Goal: Task Accomplishment & Management: Use online tool/utility

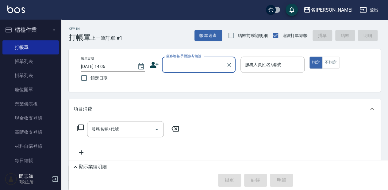
click at [178, 70] on input "顧客姓名/手機號碼/編號" at bounding box center [194, 64] width 59 height 11
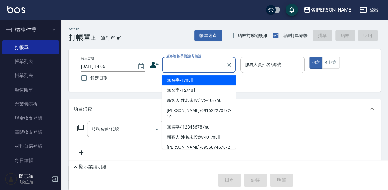
click at [181, 80] on li "無名字/1/null" at bounding box center [199, 80] width 74 height 10
type input "無名字/1/null"
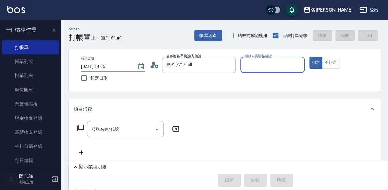
click at [257, 67] on div "服務人員姓名/編號 服務人員姓名/編號" at bounding box center [272, 65] width 64 height 16
drag, startPoint x: 271, startPoint y: 63, endPoint x: 270, endPoint y: 70, distance: 7.7
click at [271, 63] on input "服務人員姓名/編號" at bounding box center [272, 64] width 58 height 11
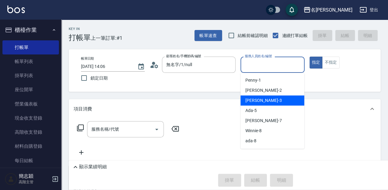
click at [271, 98] on div "[PERSON_NAME]-3" at bounding box center [272, 101] width 64 height 10
type input "[PERSON_NAME]-3"
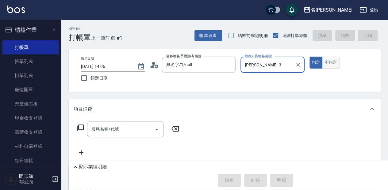
click at [332, 63] on button "不指定" at bounding box center [330, 63] width 17 height 12
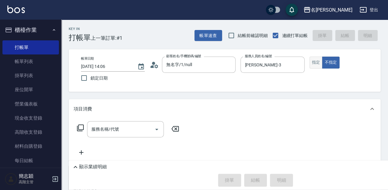
type button "false"
click at [154, 128] on div "服務名稱/代號" at bounding box center [125, 129] width 77 height 16
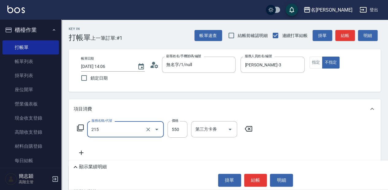
type input "SPA洗髮[500](215)"
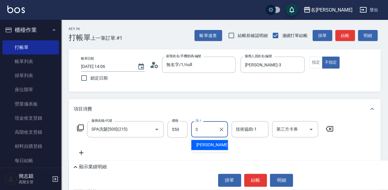
type input "[PERSON_NAME]-3"
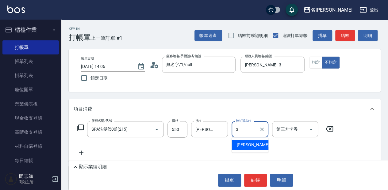
type input "[PERSON_NAME]-3"
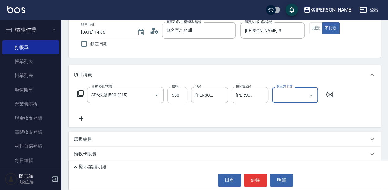
scroll to position [41, 0]
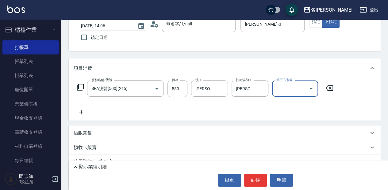
click at [85, 110] on icon at bounding box center [81, 112] width 15 height 7
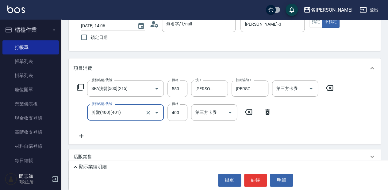
type input "剪髮(400)(401)"
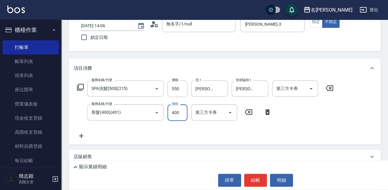
click at [253, 177] on button "結帳" at bounding box center [255, 180] width 23 height 13
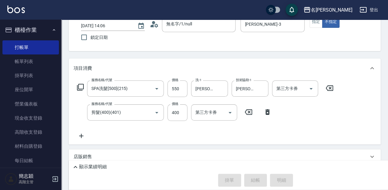
type input "[DATE] 15:23"
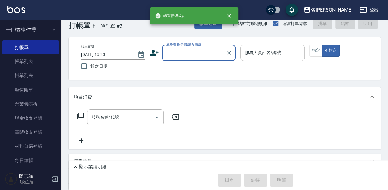
scroll to position [0, 0]
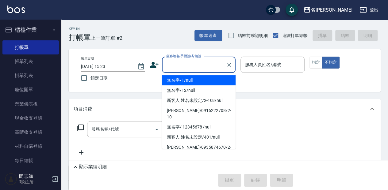
click at [322, 57] on button "不指定" at bounding box center [330, 63] width 17 height 12
type input "無名字/1/null"
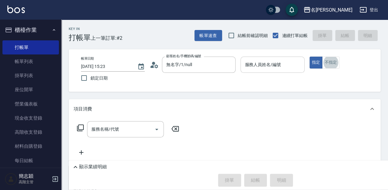
click at [275, 57] on div "服務人員姓名/編號" at bounding box center [272, 65] width 64 height 16
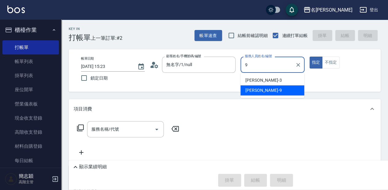
type input "[PERSON_NAME]-9"
type button "true"
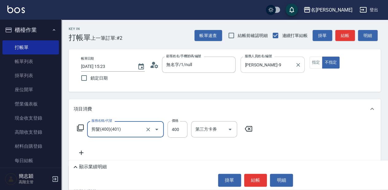
type input "剪髮(400)(401)"
type input "200"
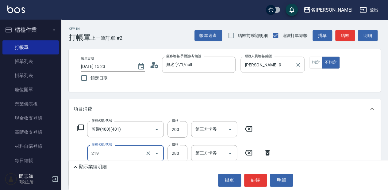
type input "洗髮280(219)"
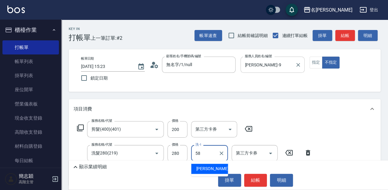
type input "[PERSON_NAME]-58"
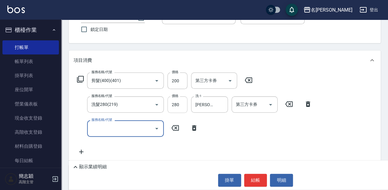
scroll to position [61, 0]
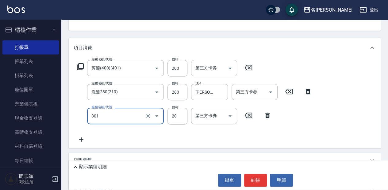
type input "潤絲20(801)"
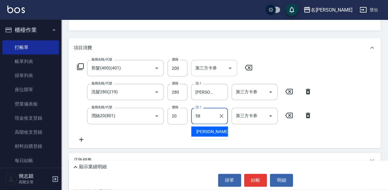
type input "[PERSON_NAME]-58"
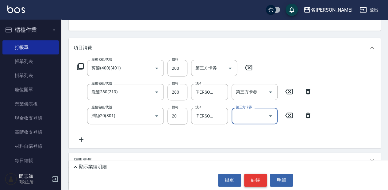
click at [262, 181] on button "結帳" at bounding box center [255, 180] width 23 height 13
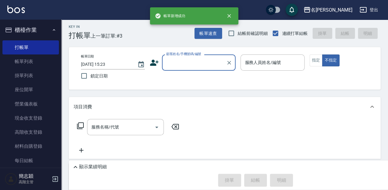
scroll to position [0, 0]
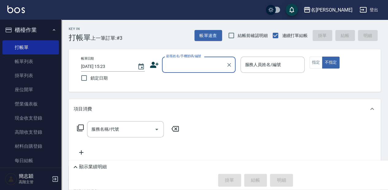
click at [211, 67] on input "顧客姓名/手機號碼/編號" at bounding box center [194, 64] width 59 height 11
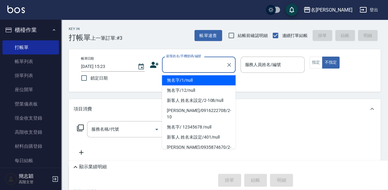
click at [212, 81] on li "無名字/1/null" at bounding box center [199, 80] width 74 height 10
type input "無名字/1/null"
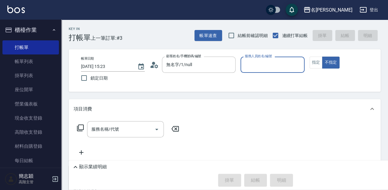
click at [261, 71] on div "服務人員姓名/編號" at bounding box center [272, 65] width 64 height 16
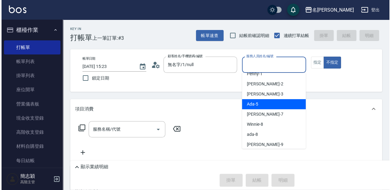
scroll to position [20, 0]
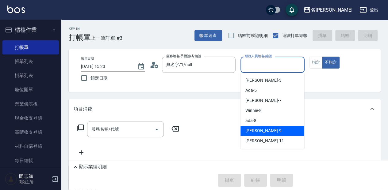
click at [267, 132] on div "[PERSON_NAME] -9" at bounding box center [272, 131] width 64 height 10
type input "[PERSON_NAME]-9"
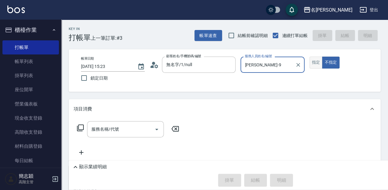
click at [318, 64] on button "指定" at bounding box center [315, 63] width 13 height 12
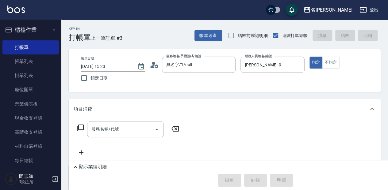
click at [79, 129] on icon at bounding box center [80, 128] width 7 height 7
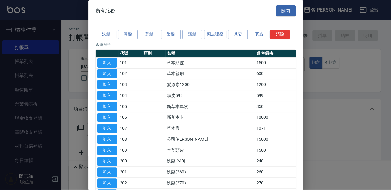
click at [106, 30] on button "洗髮" at bounding box center [107, 35] width 20 height 10
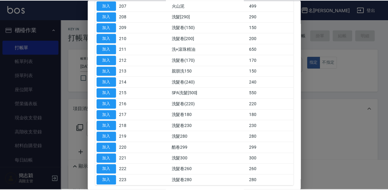
scroll to position [143, 0]
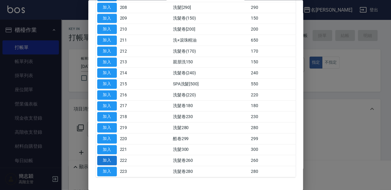
click at [113, 161] on button "加入" at bounding box center [107, 161] width 20 height 10
type input "洗髮卷260(222)"
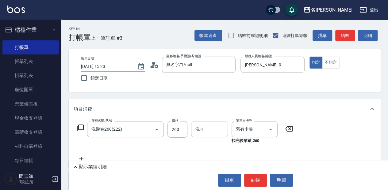
click at [194, 136] on div "洗-1" at bounding box center [209, 129] width 37 height 16
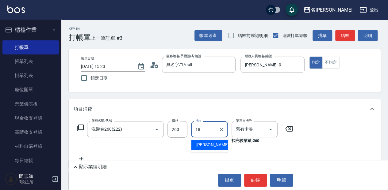
type input "[PERSON_NAME]-18"
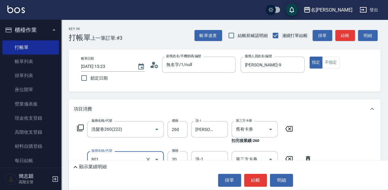
type input "潤絲20(801)"
type input "10"
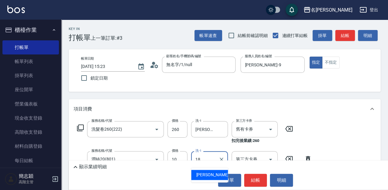
type input "[PERSON_NAME]-18"
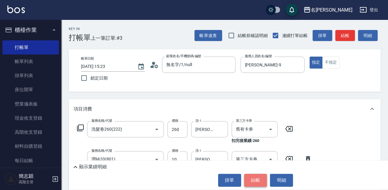
click at [262, 184] on button "結帳" at bounding box center [255, 180] width 23 height 13
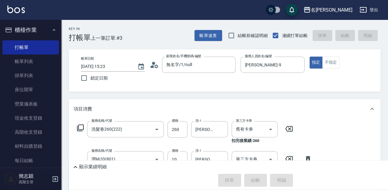
type input "[DATE] 15:24"
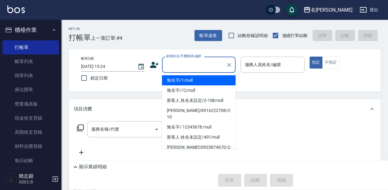
type input "無名字/1/null"
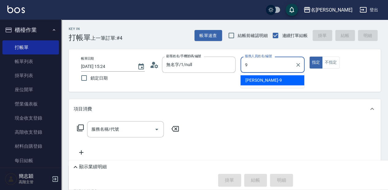
type input "[PERSON_NAME]-9"
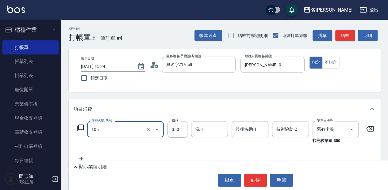
type input "新草本單次(105)"
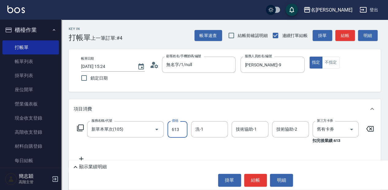
type input "613"
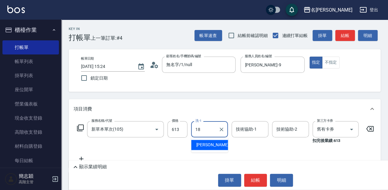
type input "[PERSON_NAME]-18"
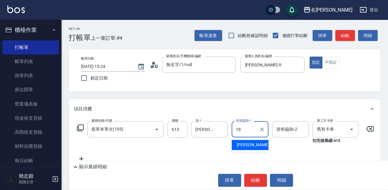
type input "[PERSON_NAME]-18"
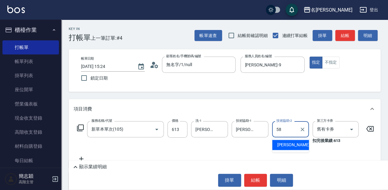
type input "[PERSON_NAME]-58"
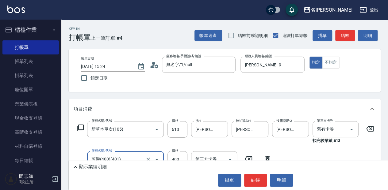
type input "剪髮(400)(401)"
type input "450"
click at [264, 182] on button "結帳" at bounding box center [255, 180] width 23 height 13
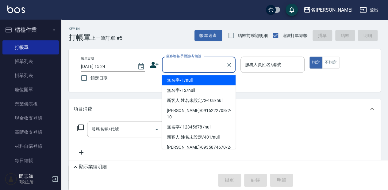
type input "無名字/1/null"
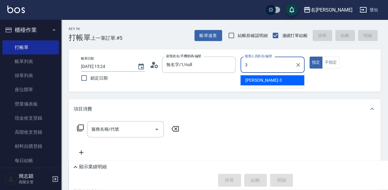
type input "[PERSON_NAME]-3"
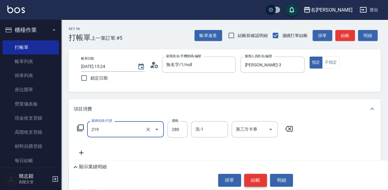
type input "洗髮280(219)"
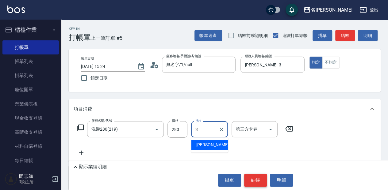
type input "[PERSON_NAME]-3"
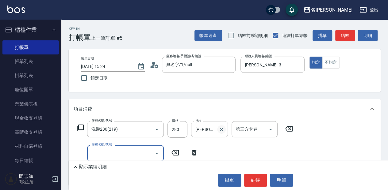
click at [220, 130] on icon "Clear" at bounding box center [221, 130] width 6 height 6
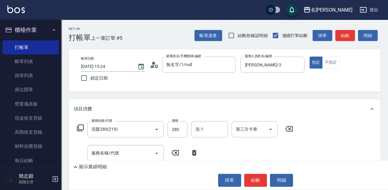
click at [165, 130] on div "服務名稱/代號 洗髮280(219) 服務名稱/代號 價格 280 價格 洗-1 洗-1 第三方卡券 第三方卡券" at bounding box center [185, 129] width 223 height 17
click at [157, 129] on icon "Open" at bounding box center [156, 130] width 3 height 2
click at [150, 131] on icon "Clear" at bounding box center [148, 130] width 6 height 6
type input "洗髮280(219)"
click at [79, 130] on icon at bounding box center [80, 128] width 7 height 7
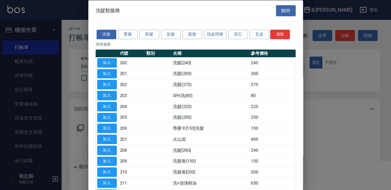
click at [169, 29] on div "洗髮 燙髮 剪髮 染髮 護髮 頭皮理療 其它 瓦皮 清除" at bounding box center [196, 34] width 200 height 11
click at [170, 32] on button "染髮" at bounding box center [171, 35] width 20 height 10
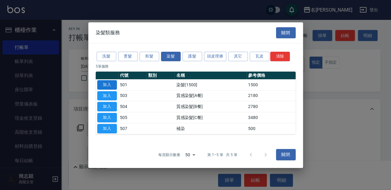
click at [113, 86] on button "加入" at bounding box center [107, 85] width 20 height 10
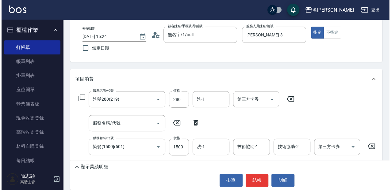
scroll to position [41, 0]
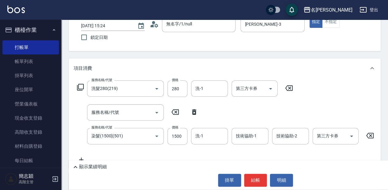
click at [288, 87] on icon at bounding box center [288, 89] width 7 height 6
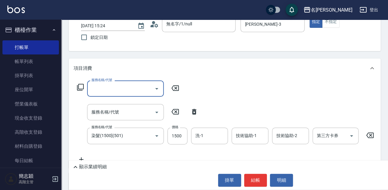
click at [197, 111] on icon at bounding box center [193, 111] width 15 height 7
type input "染髮(1500](501)"
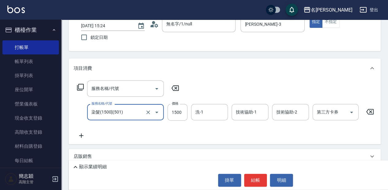
click at [368, 113] on icon at bounding box center [369, 111] width 15 height 7
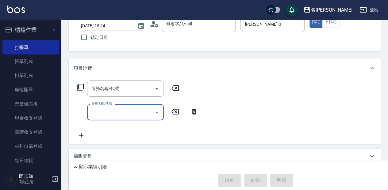
click at [174, 89] on icon at bounding box center [174, 88] width 15 height 7
click at [194, 110] on icon at bounding box center [194, 112] width 4 height 6
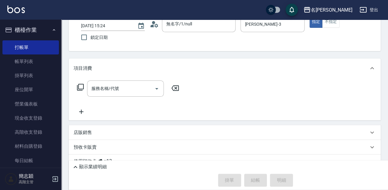
click at [81, 87] on icon at bounding box center [80, 87] width 7 height 7
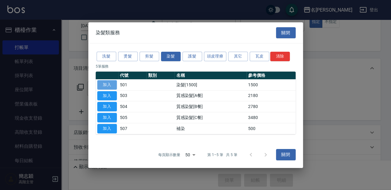
click at [108, 84] on button "加入" at bounding box center [107, 85] width 20 height 10
type input "染髮(1500](501)"
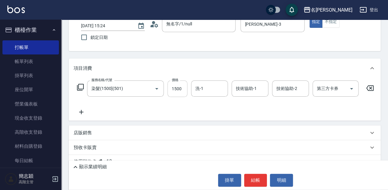
click at [182, 95] on input "1500" at bounding box center [177, 89] width 20 height 17
type input "3280"
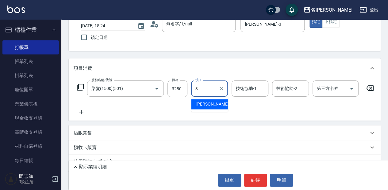
type input "[PERSON_NAME]-3"
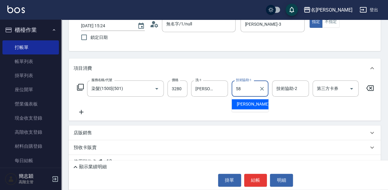
type input "[PERSON_NAME]-58"
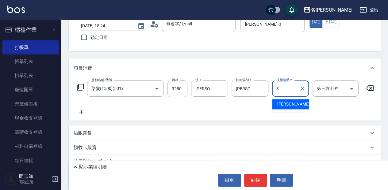
type input "[PERSON_NAME]-3"
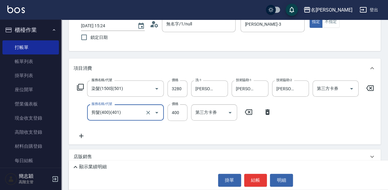
type input "剪髮(400)(401)"
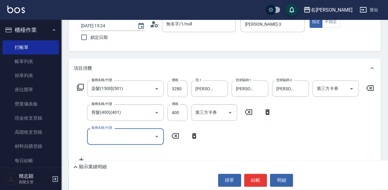
click at [193, 132] on div "服務名稱/代號 服務名稱/代號" at bounding box center [138, 136] width 128 height 16
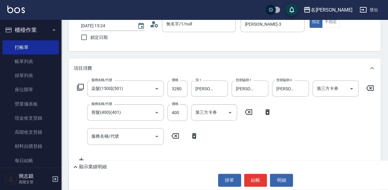
click at [193, 136] on icon at bounding box center [194, 136] width 4 height 6
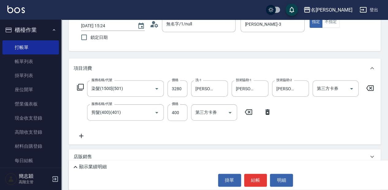
click at [83, 85] on icon at bounding box center [80, 87] width 7 height 7
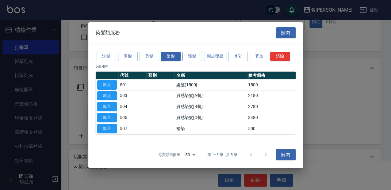
click at [199, 61] on button "護髮" at bounding box center [192, 57] width 20 height 10
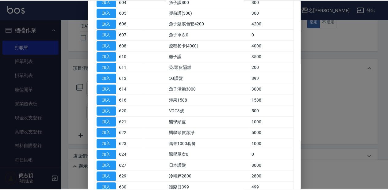
scroll to position [102, 0]
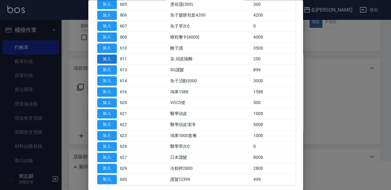
drag, startPoint x: 109, startPoint y: 57, endPoint x: 140, endPoint y: 87, distance: 43.6
click at [108, 57] on button "加入" at bounding box center [107, 60] width 20 height 10
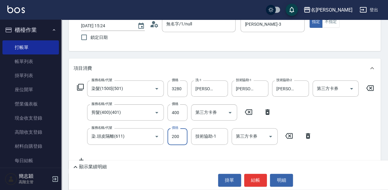
click at [181, 131] on input "200" at bounding box center [177, 136] width 20 height 17
type input "300"
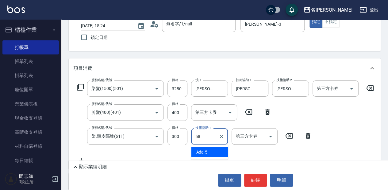
type input "[PERSON_NAME]-58"
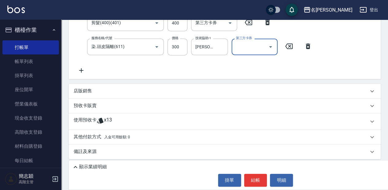
scroll to position [136, 0]
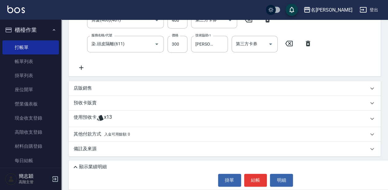
click at [167, 166] on div "顯示業績明細" at bounding box center [257, 167] width 370 height 7
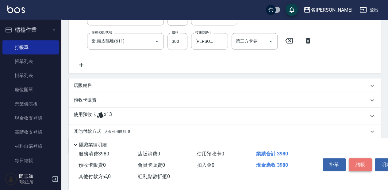
click at [355, 160] on button "結帳" at bounding box center [360, 165] width 23 height 13
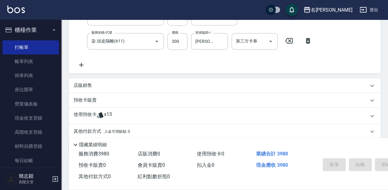
type input "[DATE] 15:26"
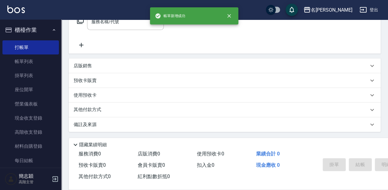
scroll to position [0, 0]
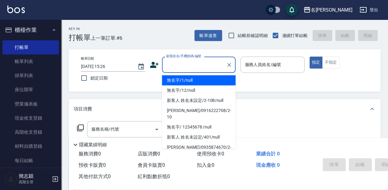
type input "無名字/1/null"
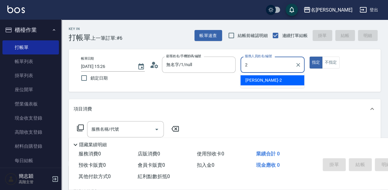
type input "[PERSON_NAME]-2"
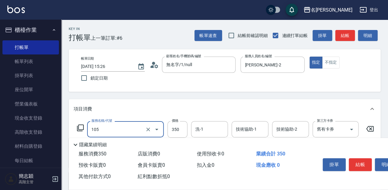
type input "新草本單次(105)"
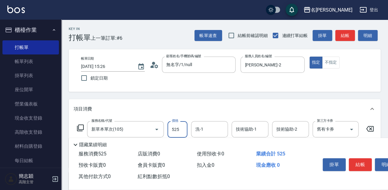
type input "525"
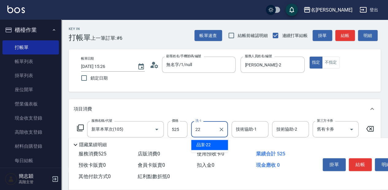
type input "品潔-22"
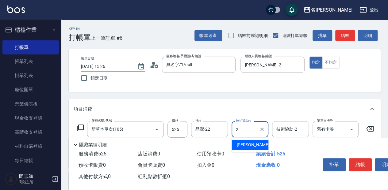
type input "[PERSON_NAME]-2"
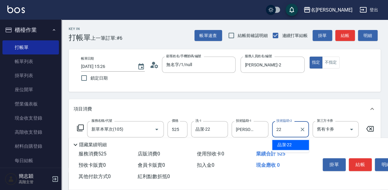
type input "品潔-22"
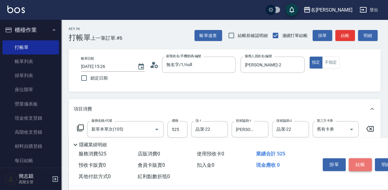
drag, startPoint x: 355, startPoint y: 161, endPoint x: 362, endPoint y: 156, distance: 8.7
click at [355, 160] on button "結帳" at bounding box center [360, 165] width 23 height 13
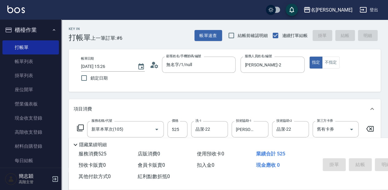
type input "[DATE] 15:27"
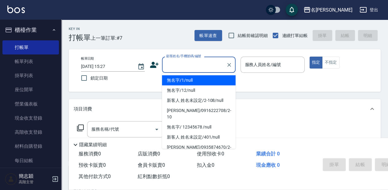
type input "無名字/1/null"
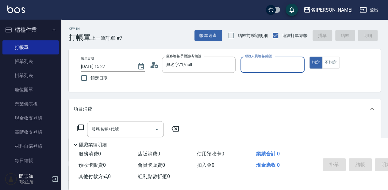
click at [309, 57] on button "指定" at bounding box center [315, 63] width 13 height 12
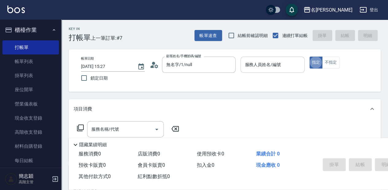
click at [285, 66] on input "服務人員姓名/編號" at bounding box center [272, 64] width 58 height 11
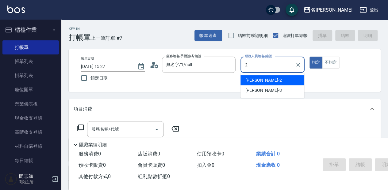
type input "[PERSON_NAME]-2"
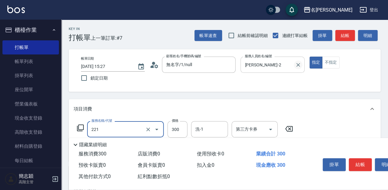
type input "洗髮300(221)"
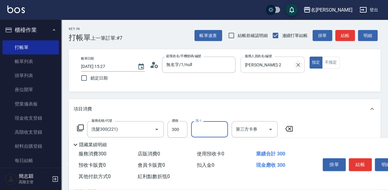
type input "ㄇ"
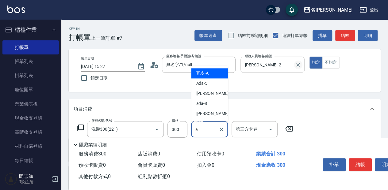
type input "瓦皮-A"
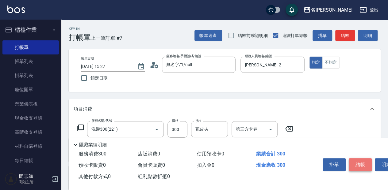
click at [366, 162] on button "結帳" at bounding box center [360, 165] width 23 height 13
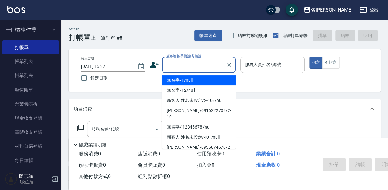
type input "無名字/1/null"
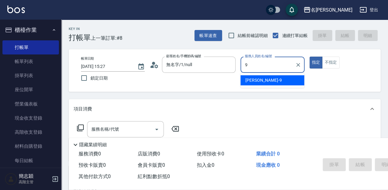
type input "[PERSON_NAME]-9"
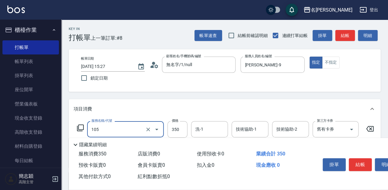
type input "新草本單次(105)"
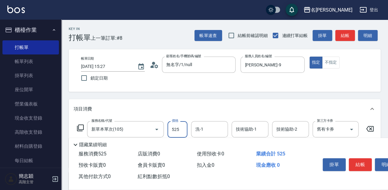
type input "525"
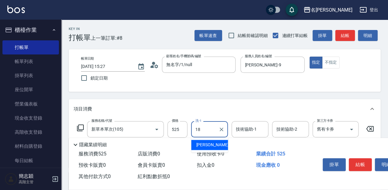
type input "[PERSON_NAME]-18"
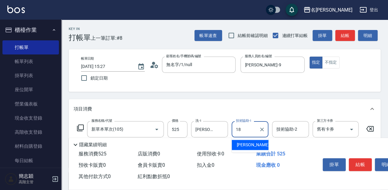
type input "[PERSON_NAME]-18"
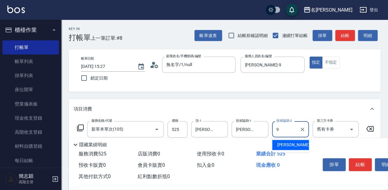
type input "[PERSON_NAME]-9"
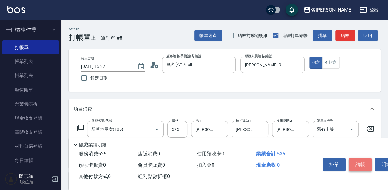
click at [366, 160] on button "結帳" at bounding box center [360, 165] width 23 height 13
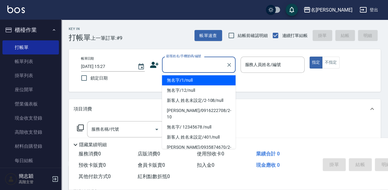
type input "無名字/1/null"
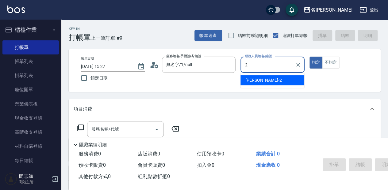
type input "[PERSON_NAME]-2"
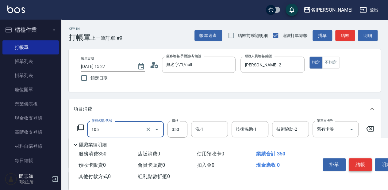
type input "新草本單次(105)"
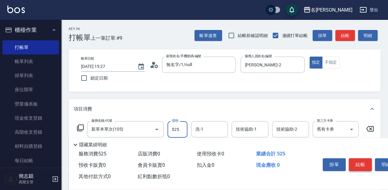
type input "525"
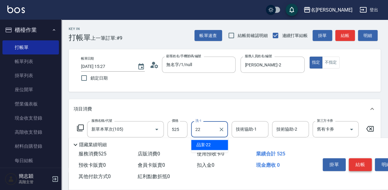
type input "品潔-22"
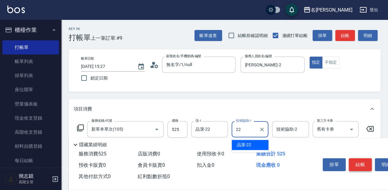
type input "品潔-22"
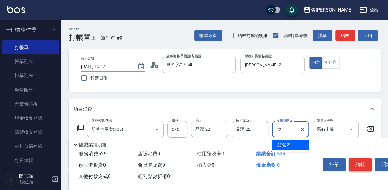
type input "品潔-22"
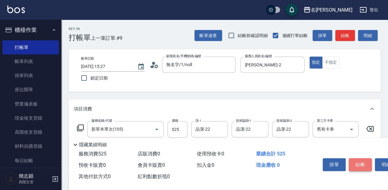
click at [368, 163] on button "結帳" at bounding box center [360, 165] width 23 height 13
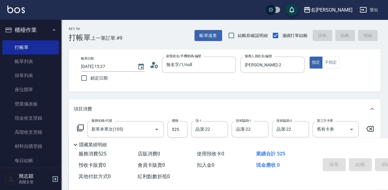
type input "[DATE] 15:28"
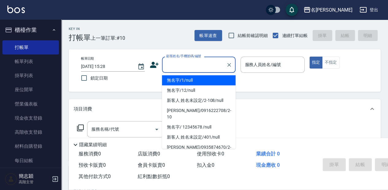
type input "無名字/1/null"
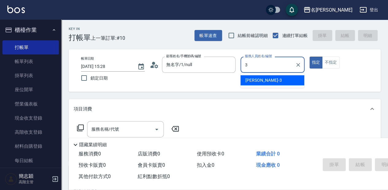
type input "[PERSON_NAME]-3"
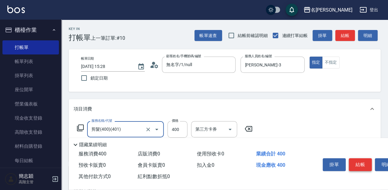
type input "剪髮(400)(401)"
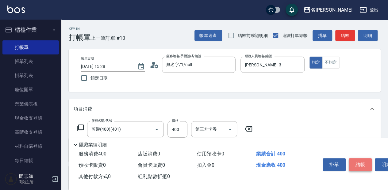
click at [355, 162] on button "結帳" at bounding box center [360, 165] width 23 height 13
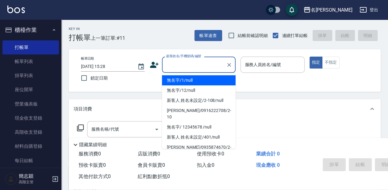
type input "無名字/1/null"
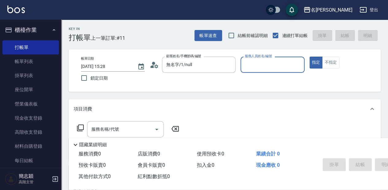
click at [309, 57] on button "指定" at bounding box center [315, 63] width 13 height 12
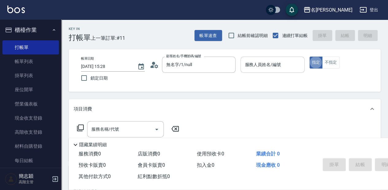
click at [289, 67] on input "服務人員姓名/編號" at bounding box center [272, 64] width 58 height 11
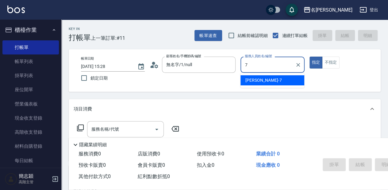
type input "[PERSON_NAME]-7"
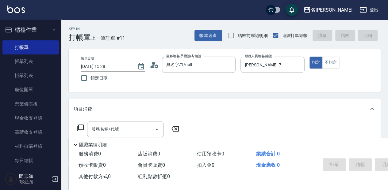
click at [80, 125] on icon at bounding box center [80, 128] width 7 height 7
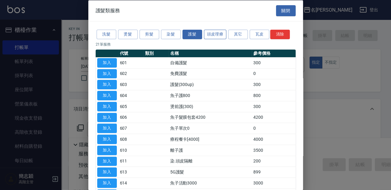
click at [217, 31] on button "頭皮理療" at bounding box center [215, 35] width 23 height 10
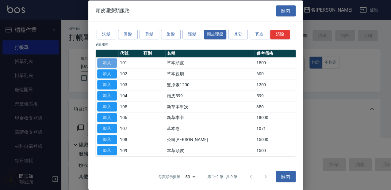
click at [109, 61] on button "加入" at bounding box center [107, 63] width 20 height 10
type input "草本頭皮(101)"
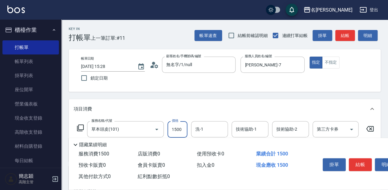
click at [184, 128] on input "1500" at bounding box center [177, 129] width 20 height 17
type input "2000"
click at [367, 131] on icon at bounding box center [369, 128] width 15 height 7
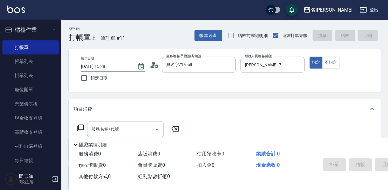
click at [81, 125] on icon at bounding box center [80, 128] width 7 height 7
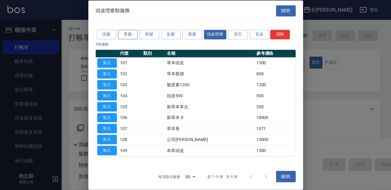
click at [133, 35] on button "燙髮" at bounding box center [128, 35] width 20 height 10
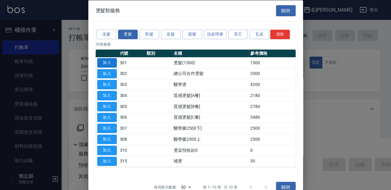
click at [105, 61] on button "加入" at bounding box center [107, 63] width 20 height 10
type input "燙髮(1500](301)"
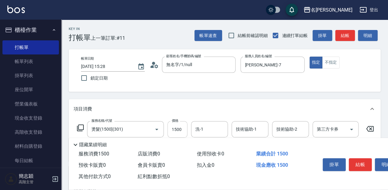
click at [180, 128] on input "1500" at bounding box center [177, 129] width 20 height 17
type input "2000"
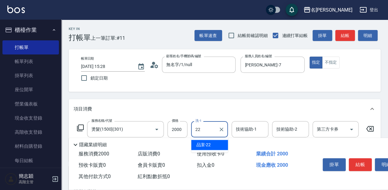
type input "品潔-22"
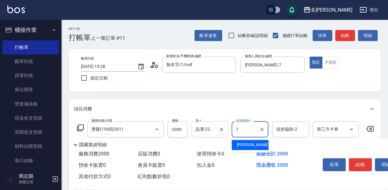
type input "[PERSON_NAME]-7"
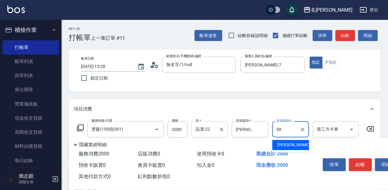
type input "[PERSON_NAME]-58"
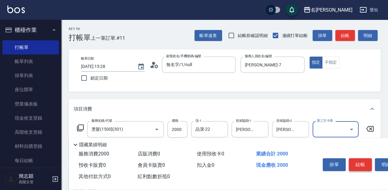
click at [367, 165] on button "結帳" at bounding box center [360, 165] width 23 height 13
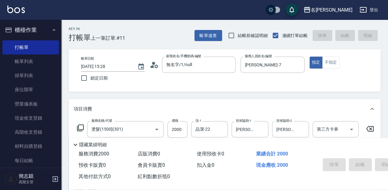
type input "[DATE] 15:29"
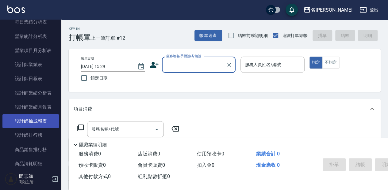
scroll to position [388, 0]
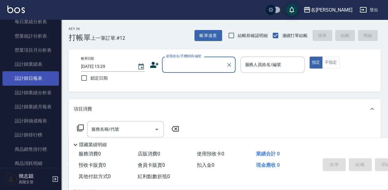
click at [38, 81] on link "設計師日報表" at bounding box center [30, 78] width 56 height 14
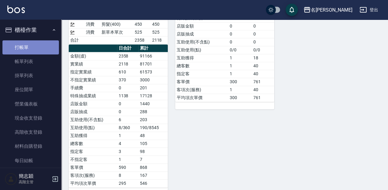
click at [36, 49] on link "打帳單" at bounding box center [30, 47] width 56 height 14
